Goal: Manage account settings

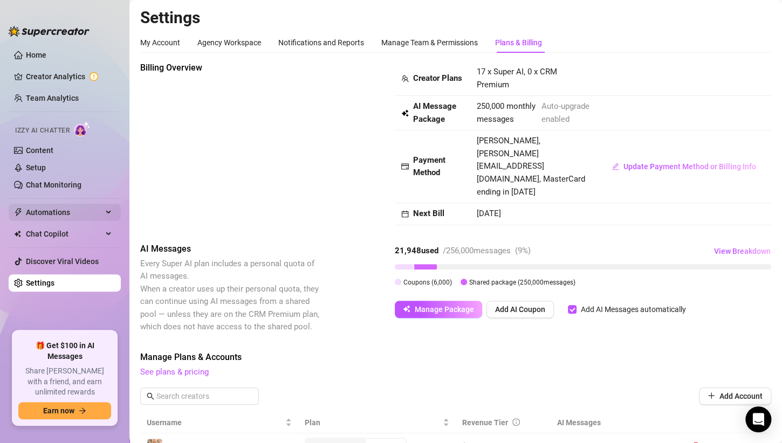
click at [45, 214] on span "Automations" at bounding box center [64, 212] width 77 height 17
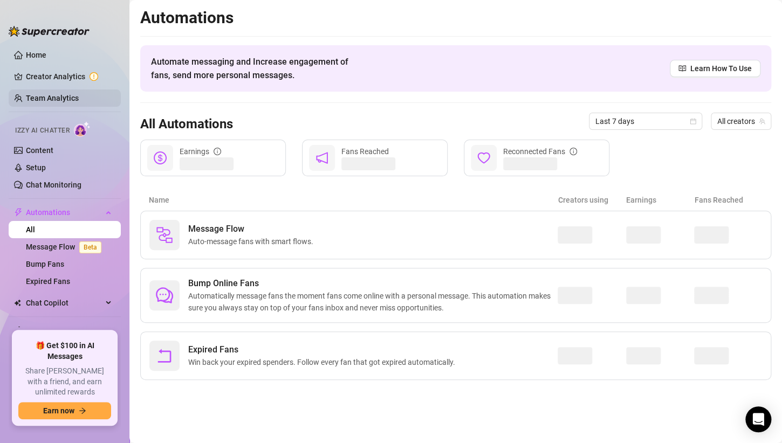
click at [44, 94] on link "Team Analytics" at bounding box center [52, 98] width 53 height 9
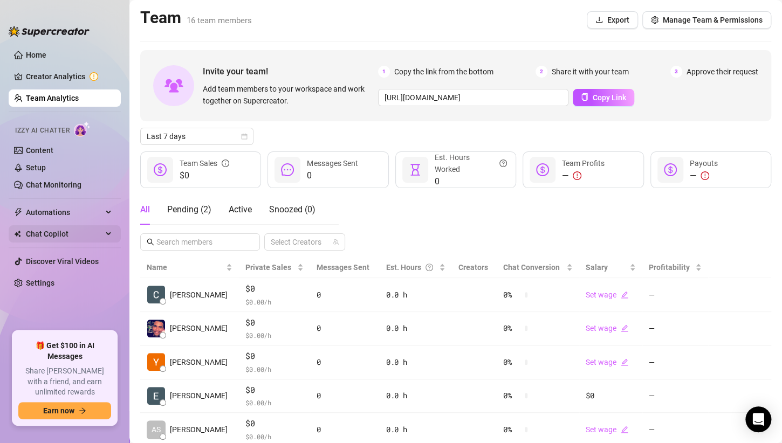
click at [98, 229] on span "Chat Copilot" at bounding box center [64, 233] width 77 height 17
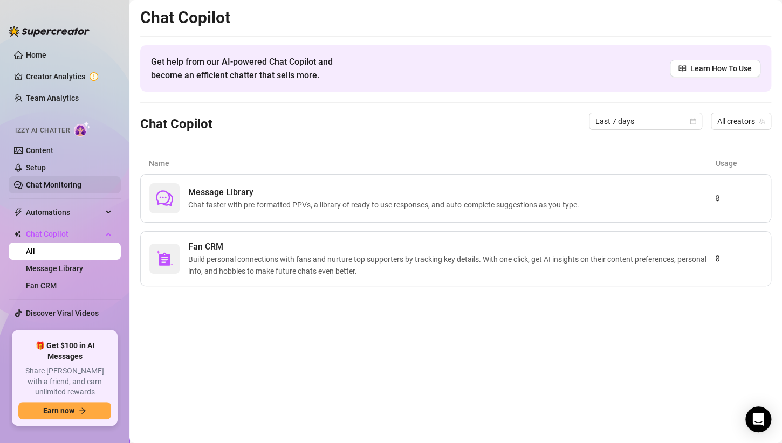
click at [30, 181] on link "Chat Monitoring" at bounding box center [54, 185] width 56 height 9
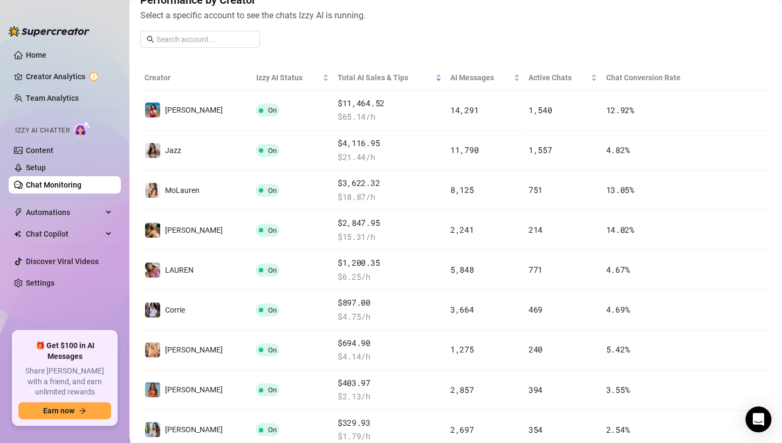
scroll to position [146, 0]
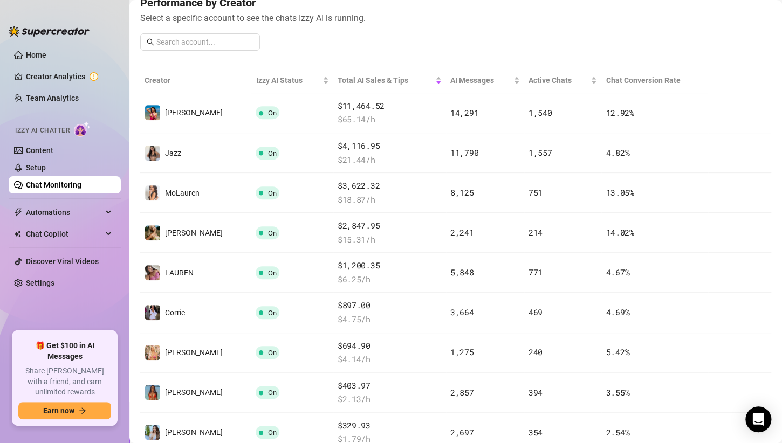
click at [773, 145] on div "Chat Monitoring Performance Metrics Last 7 days Total AI Sales & Tips $25,780 A…" at bounding box center [455, 221] width 653 height 443
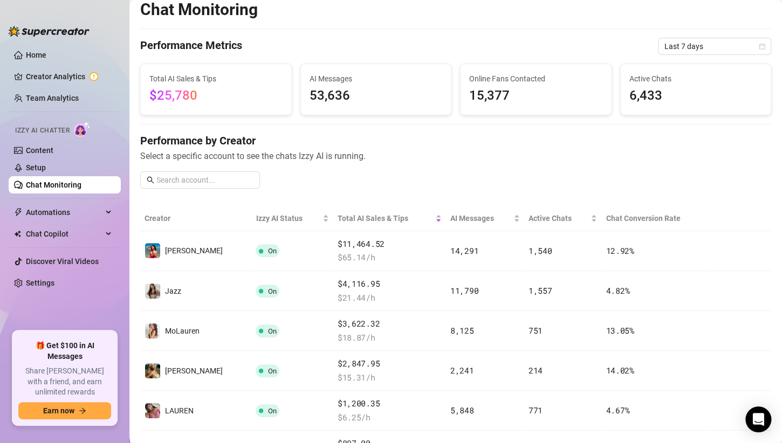
scroll to position [0, 0]
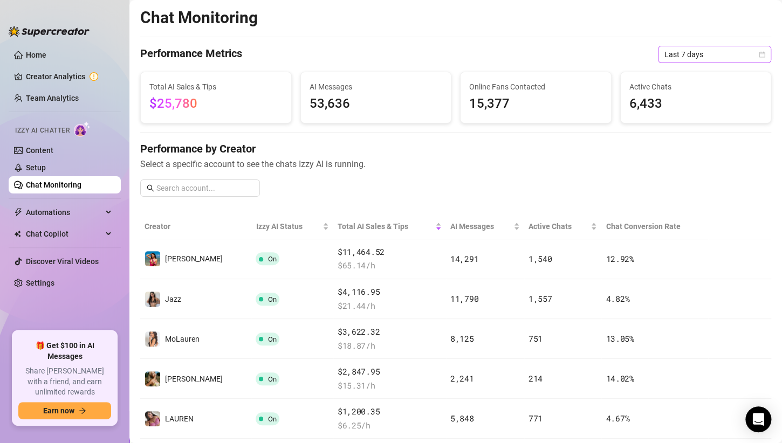
click at [742, 58] on span "Last 7 days" at bounding box center [714, 54] width 100 height 16
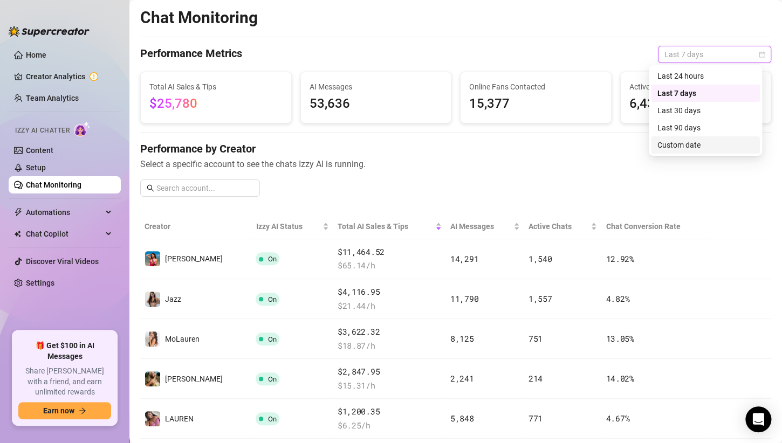
click at [674, 140] on div "Custom date" at bounding box center [705, 145] width 96 height 12
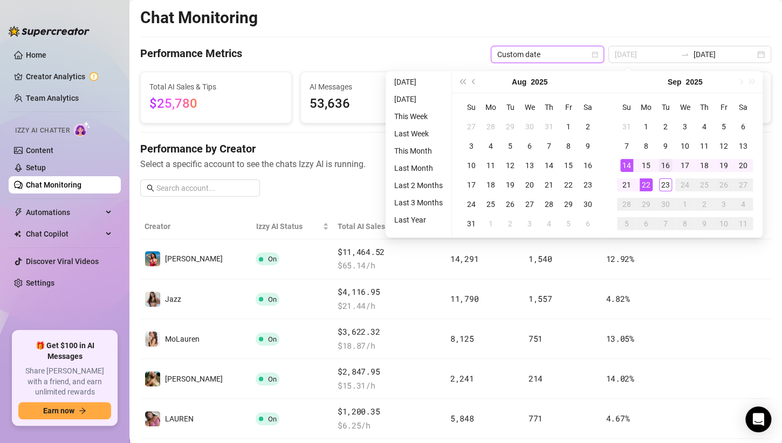
type input "[DATE]"
click at [665, 163] on div "16" at bounding box center [665, 165] width 13 height 13
type input "[DATE]"
click at [644, 186] on div "22" at bounding box center [646, 185] width 13 height 13
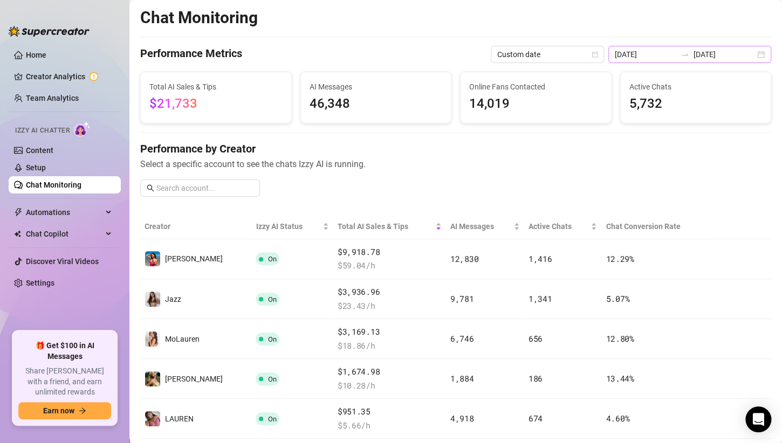
click at [698, 63] on div "[DATE] [DATE]" at bounding box center [689, 54] width 163 height 17
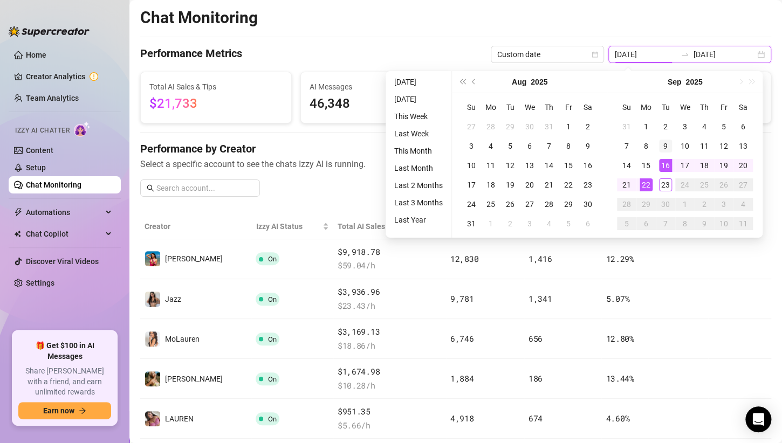
type input "[DATE]"
click at [666, 148] on div "9" at bounding box center [665, 146] width 13 height 13
type input "[DATE]"
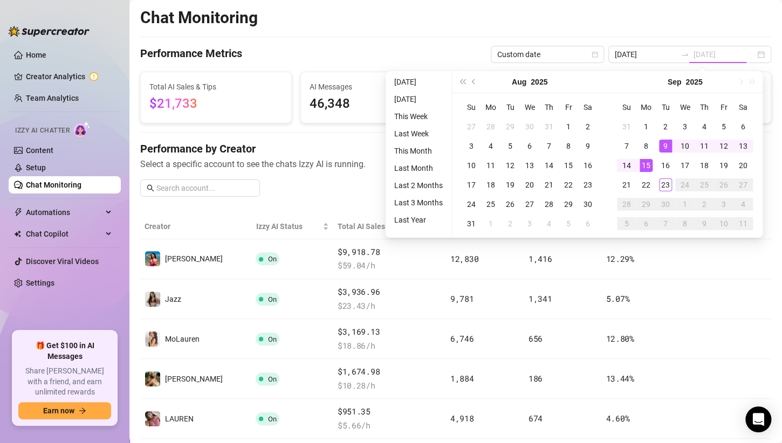
click at [642, 163] on div "15" at bounding box center [646, 165] width 13 height 13
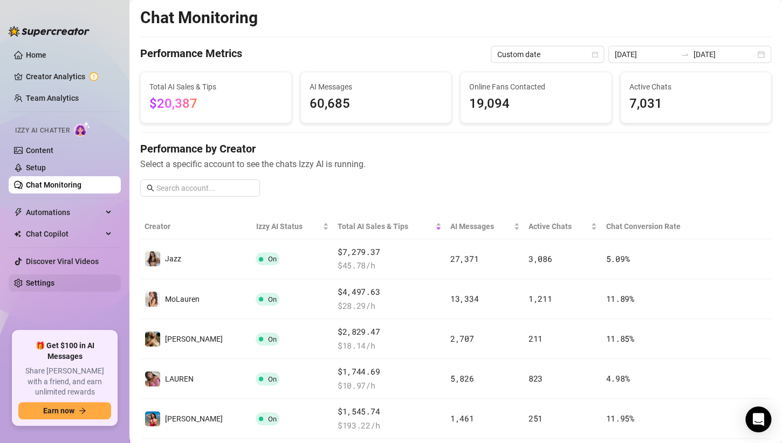
click at [54, 282] on link "Settings" at bounding box center [40, 283] width 29 height 9
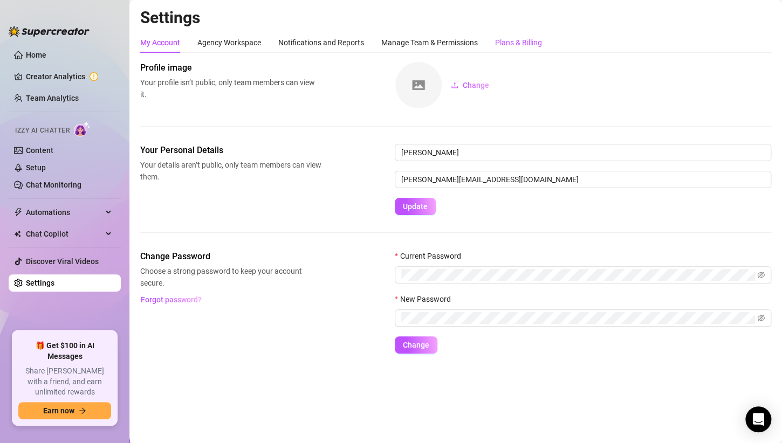
click at [504, 45] on div "Plans & Billing" at bounding box center [518, 43] width 47 height 12
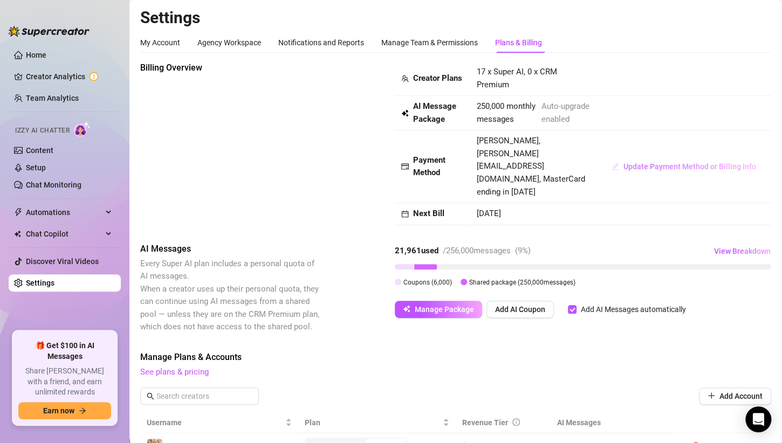
click at [640, 170] on span "Update Payment Method or Billing Info" at bounding box center [689, 166] width 133 height 9
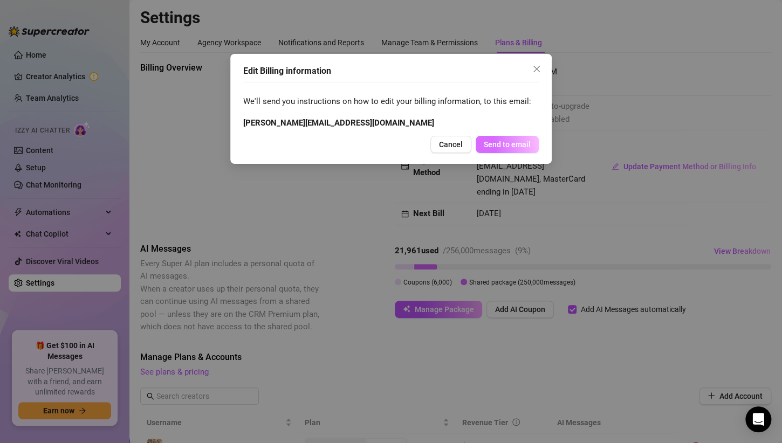
click at [500, 142] on span "Send to email" at bounding box center [507, 144] width 47 height 9
